Goal: Find specific page/section: Find specific page/section

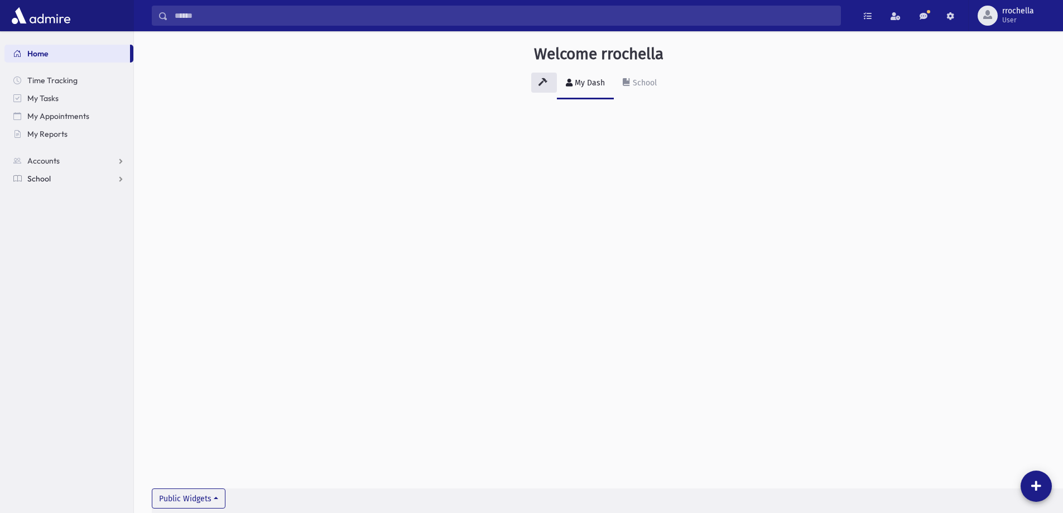
click at [60, 177] on link "School" at bounding box center [68, 179] width 129 height 18
click at [80, 198] on link "Students" at bounding box center [68, 197] width 129 height 18
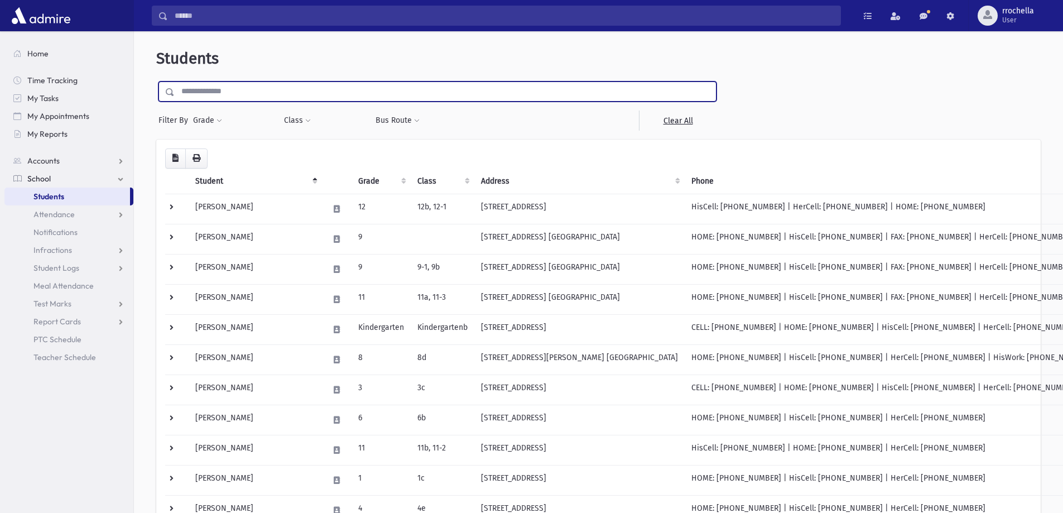
click at [308, 87] on input "text" at bounding box center [445, 91] width 541 height 20
type input "*******"
click at [156, 81] on input "submit" at bounding box center [171, 88] width 31 height 15
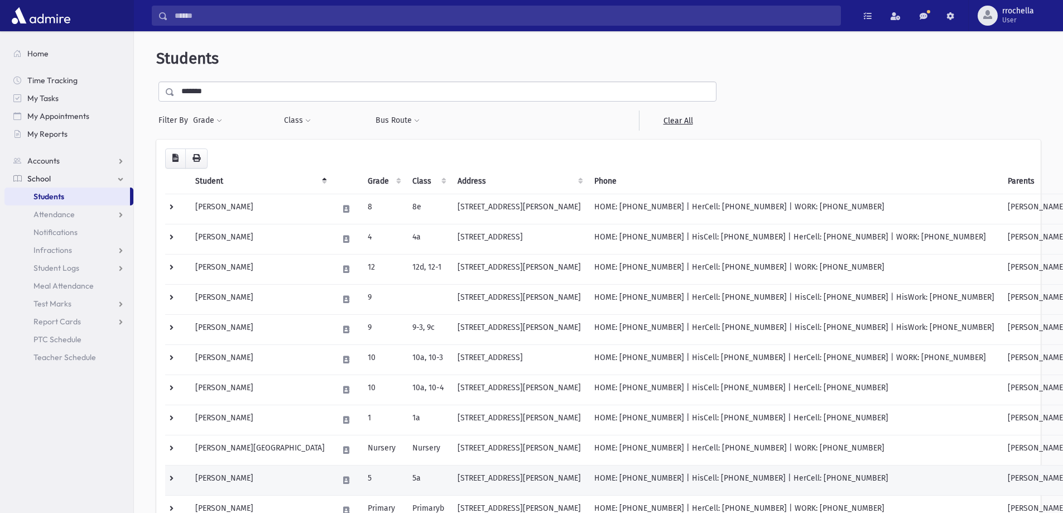
scroll to position [56, 0]
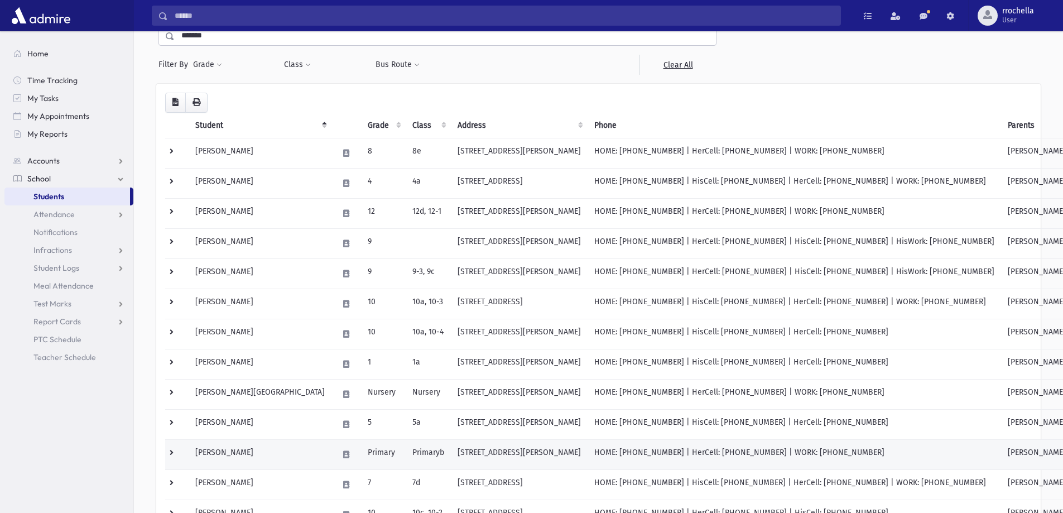
click at [170, 454] on td at bounding box center [176, 454] width 23 height 30
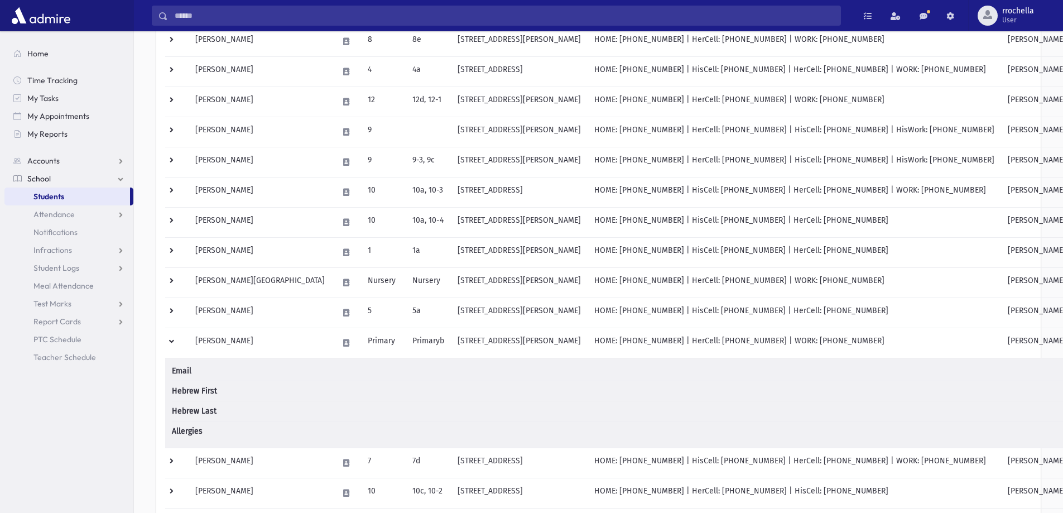
scroll to position [223, 0]
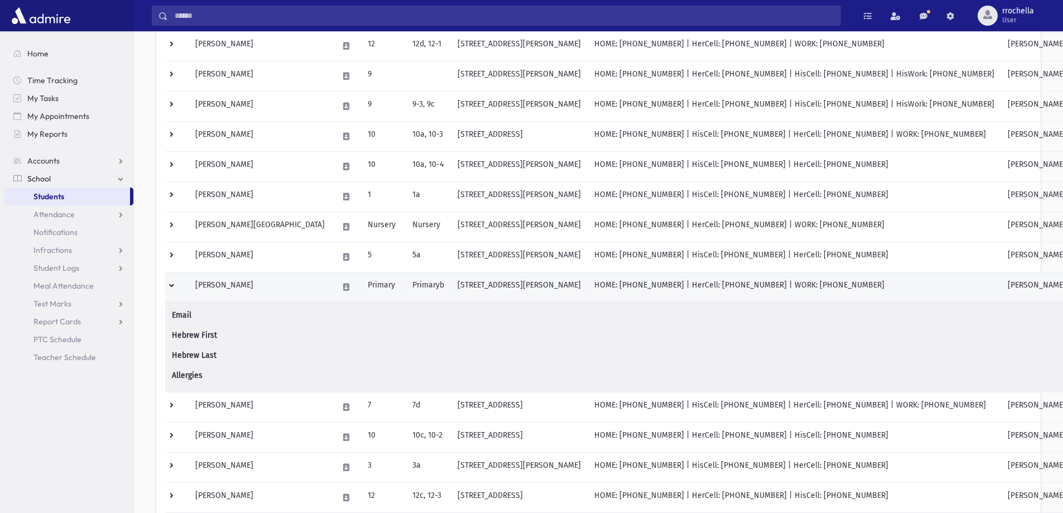
click at [169, 285] on td at bounding box center [176, 287] width 23 height 30
